Goal: Navigation & Orientation: Find specific page/section

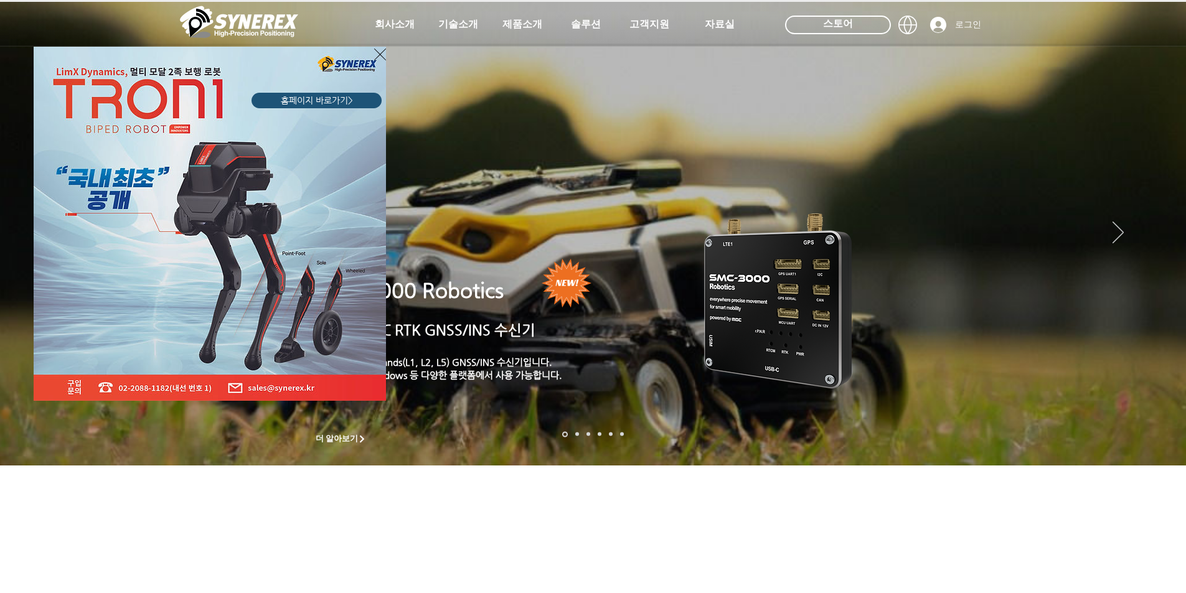
click at [376, 58] on icon "사이트로 돌아가기" at bounding box center [380, 55] width 12 height 16
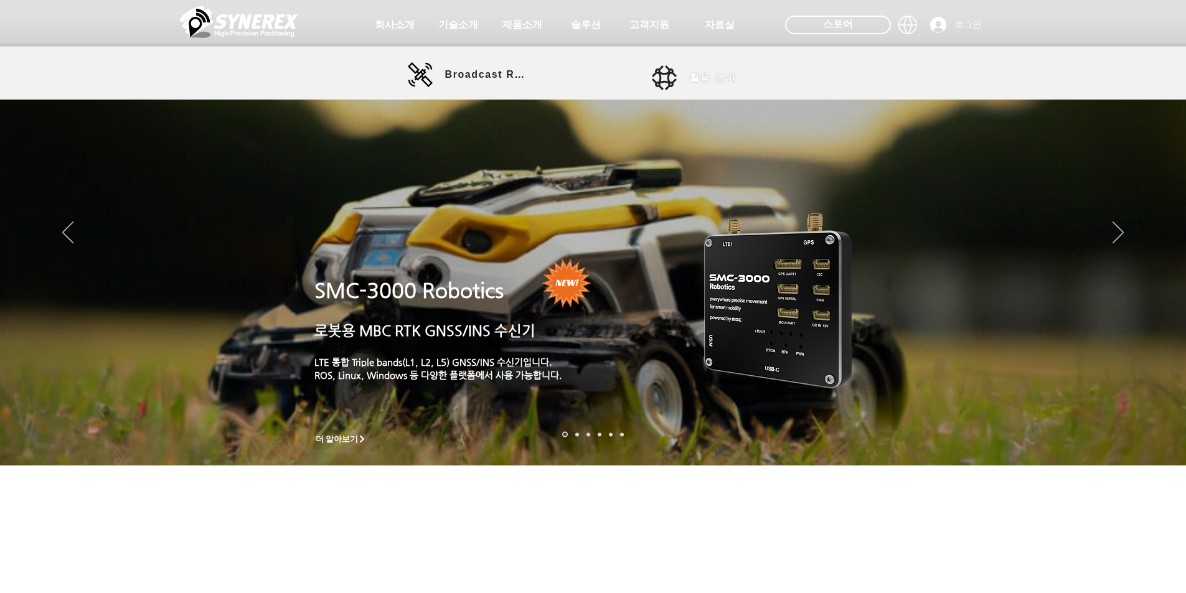
click at [672, 81] on link "활용 분야" at bounding box center [708, 77] width 112 height 25
click at [720, 77] on span "활용 분야" at bounding box center [712, 78] width 47 height 13
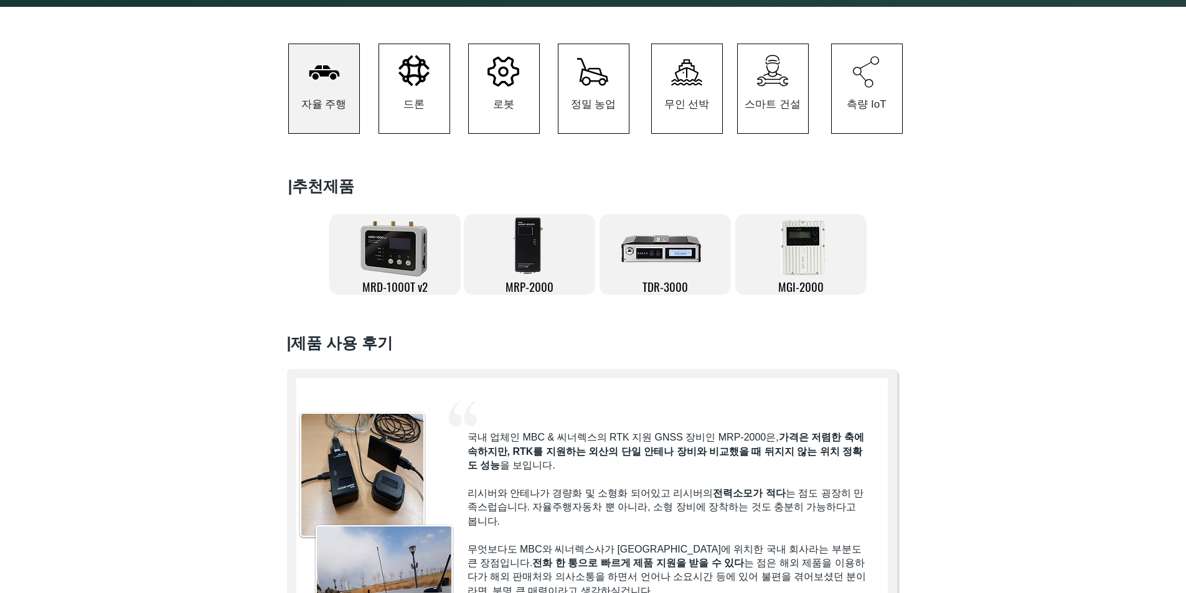
scroll to position [249, 0]
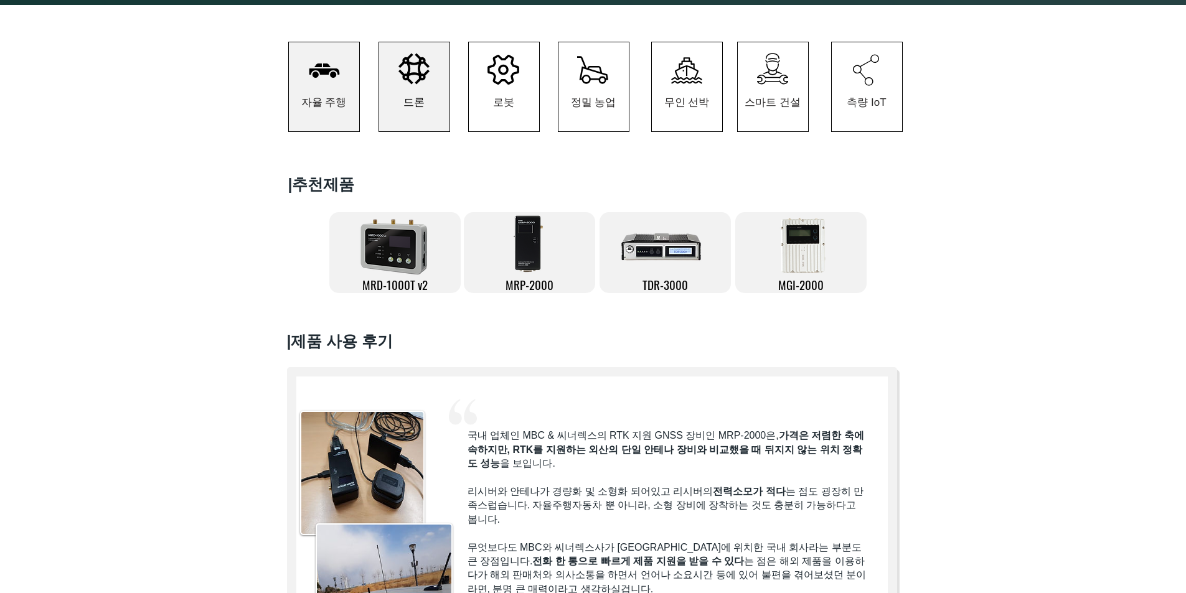
click at [431, 122] on span "드론" at bounding box center [414, 102] width 70 height 58
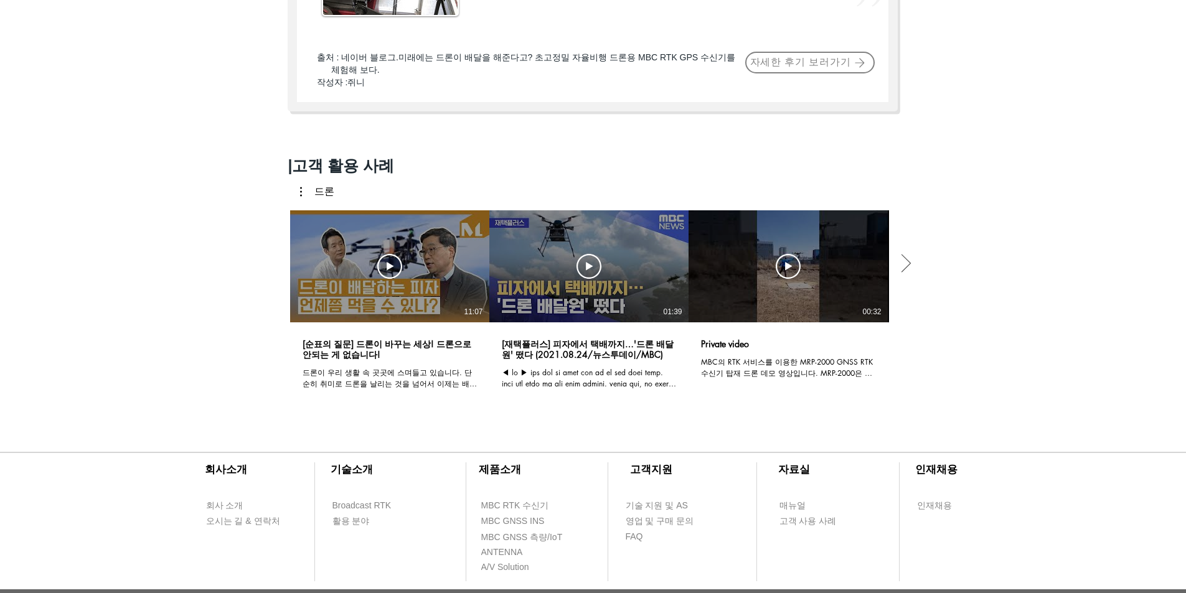
scroll to position [868, 0]
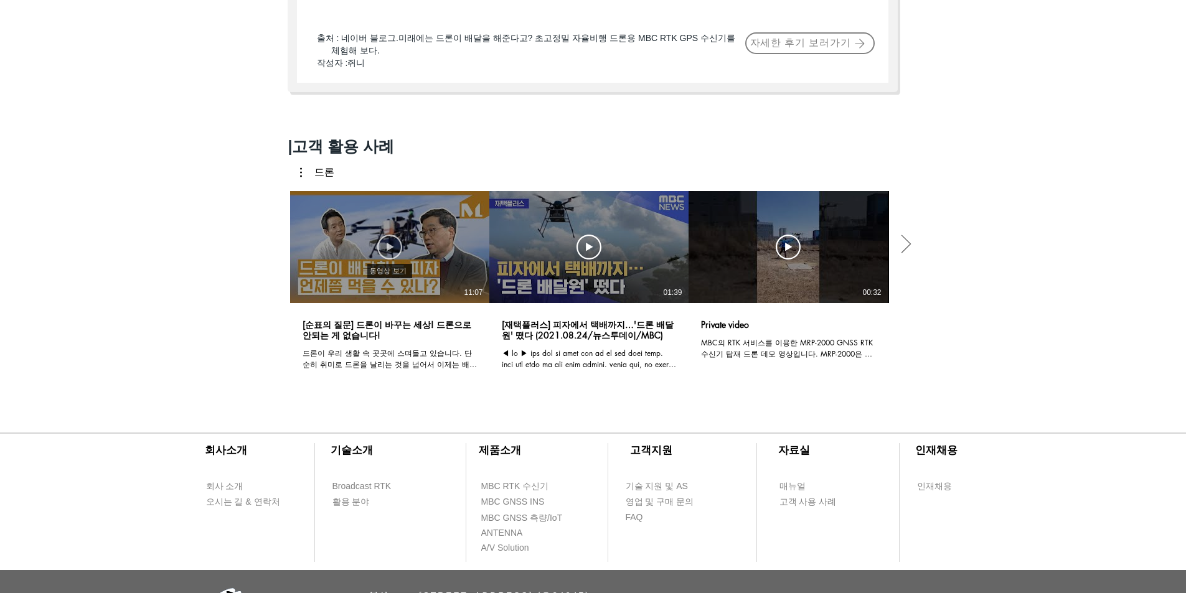
click at [392, 256] on icon "동영상 보기" at bounding box center [389, 247] width 25 height 25
